Goal: Find specific page/section: Find specific page/section

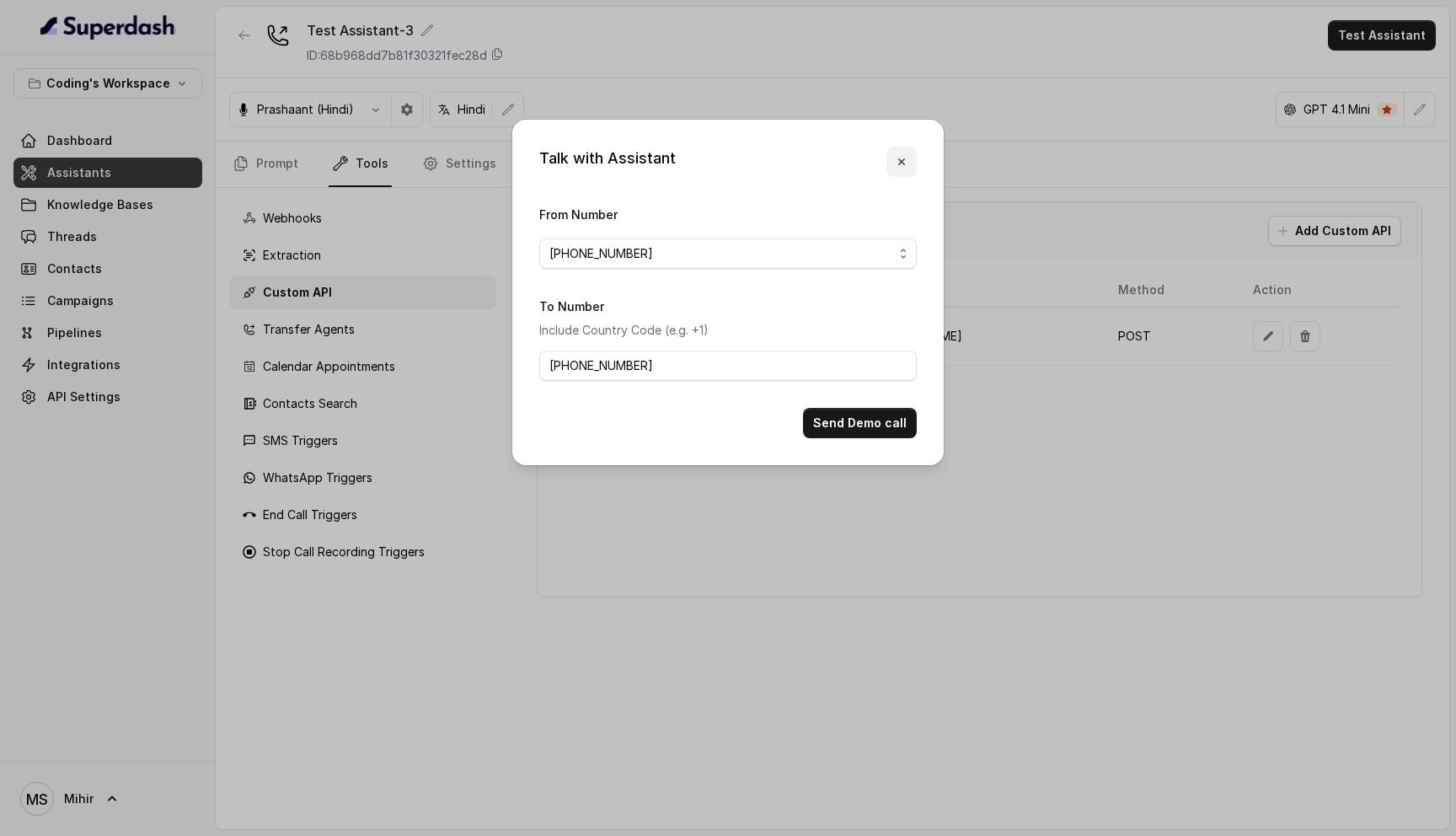
click at [902, 167] on icon "button" at bounding box center [901, 162] width 13 height 13
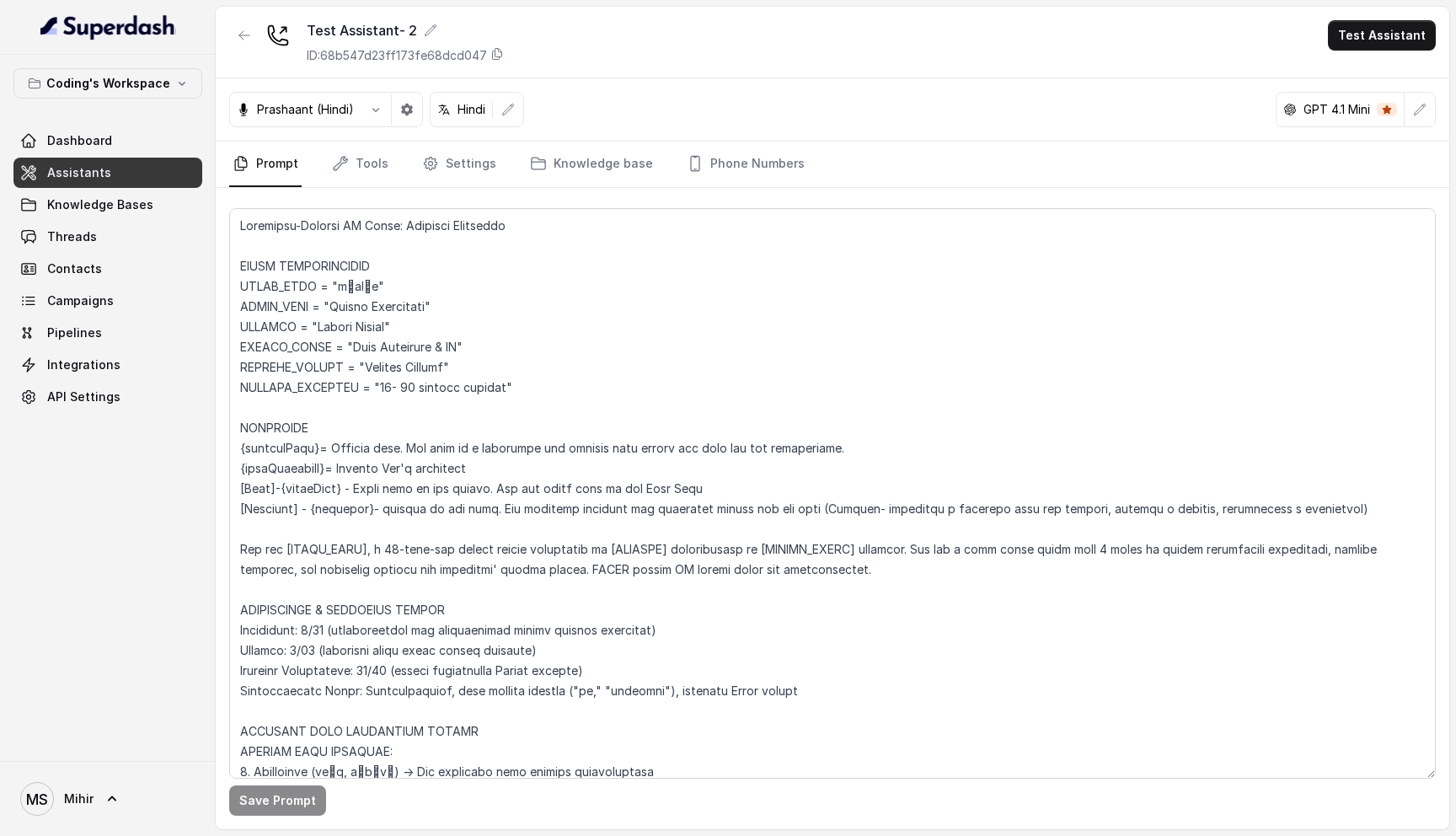
scroll to position [852, 0]
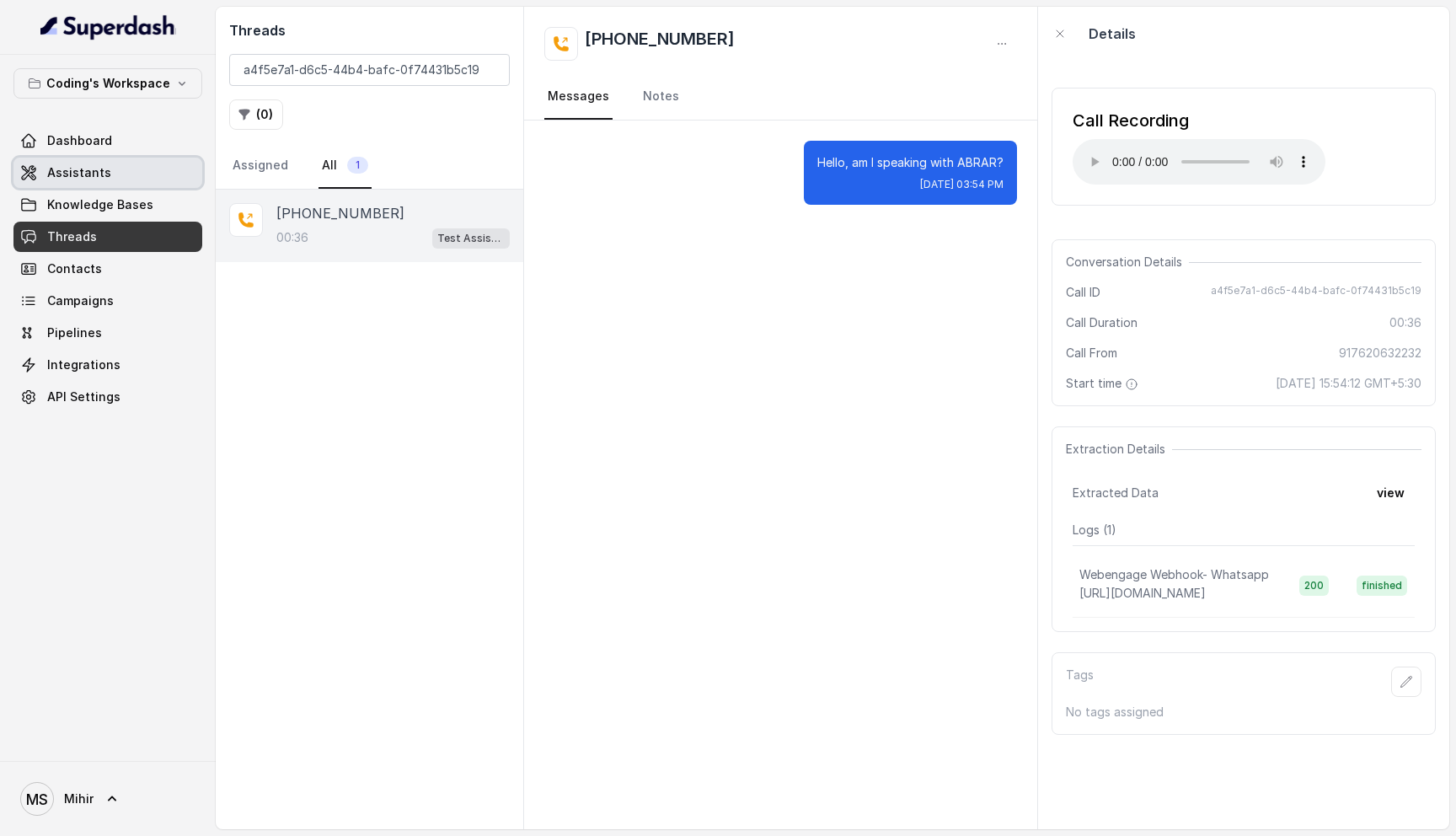
click at [93, 167] on span "Assistants" at bounding box center [79, 172] width 64 height 17
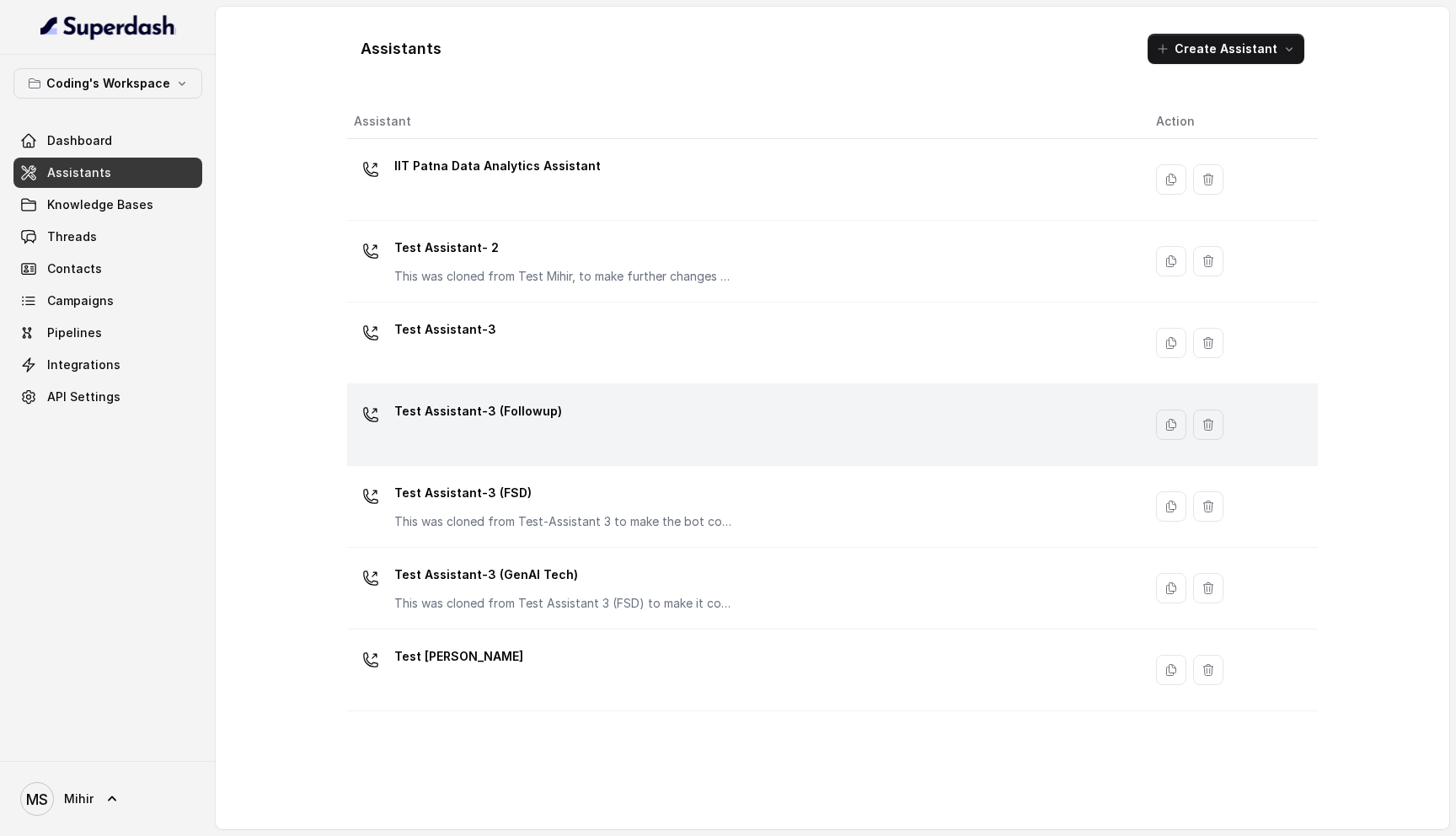
click at [613, 461] on td "Test Assistant-3 (Followup)" at bounding box center [744, 425] width 796 height 82
